Goal: Information Seeking & Learning: Learn about a topic

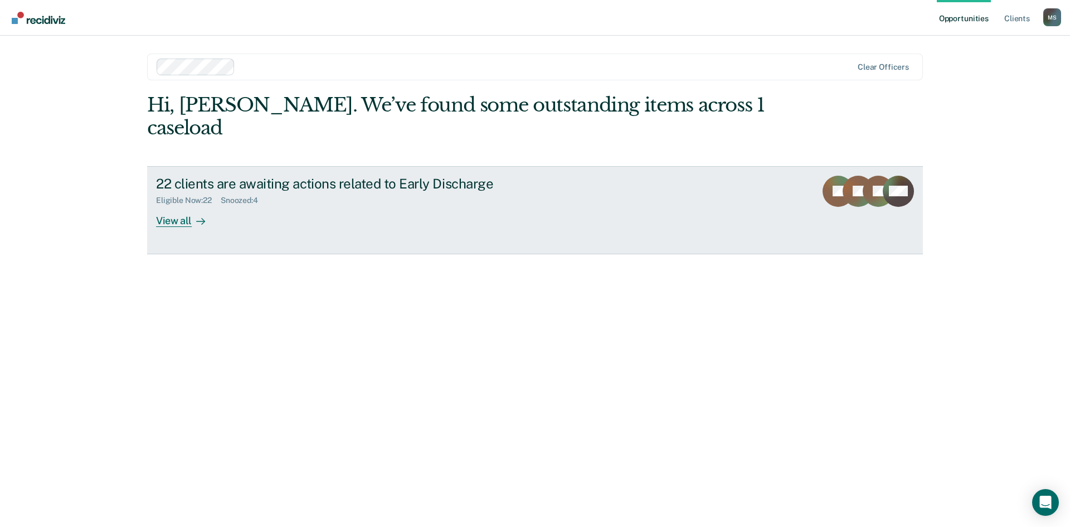
click at [171, 205] on div "View all" at bounding box center [187, 216] width 62 height 22
